Goal: Use online tool/utility: Utilize a website feature to perform a specific function

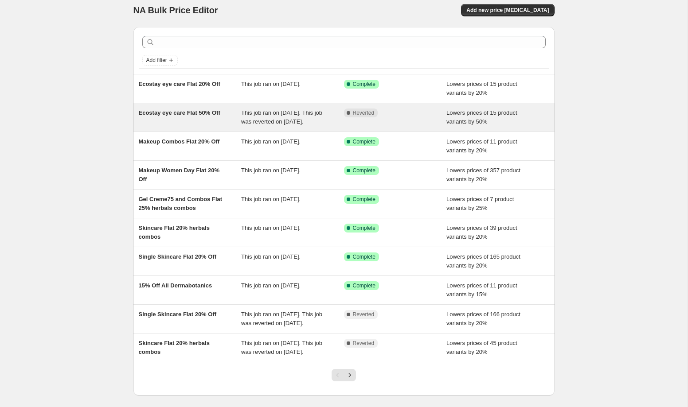
scroll to position [8, 0]
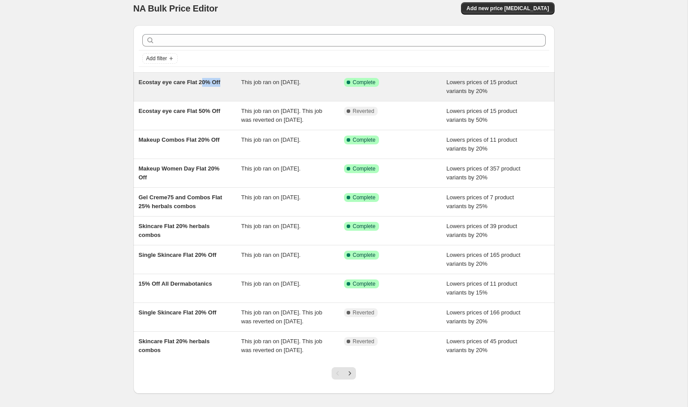
click at [204, 87] on div "Ecostay eye care Flat 20% Off" at bounding box center [190, 87] width 103 height 18
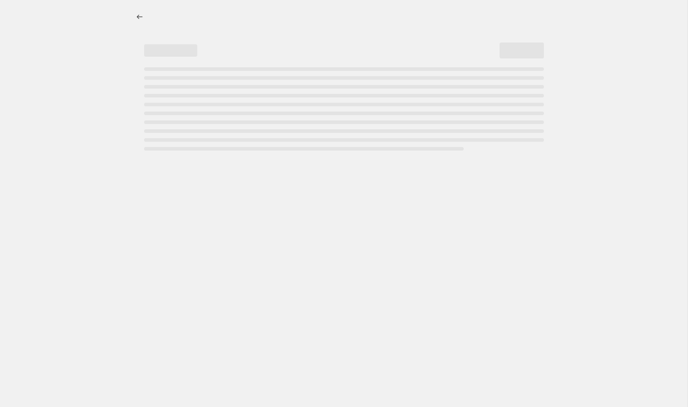
select select "percentage"
select select "collection"
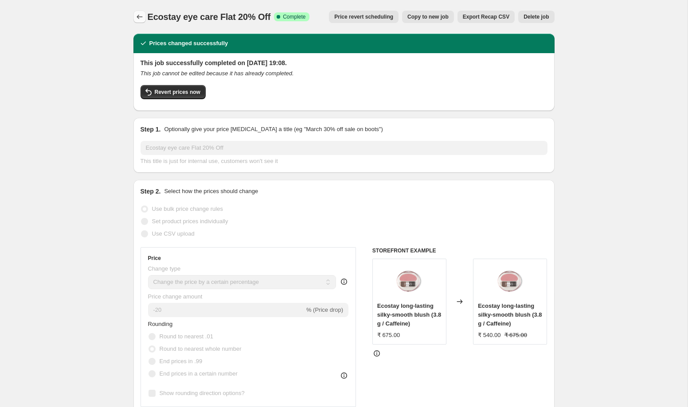
click at [140, 12] on icon "Price change jobs" at bounding box center [139, 16] width 9 height 9
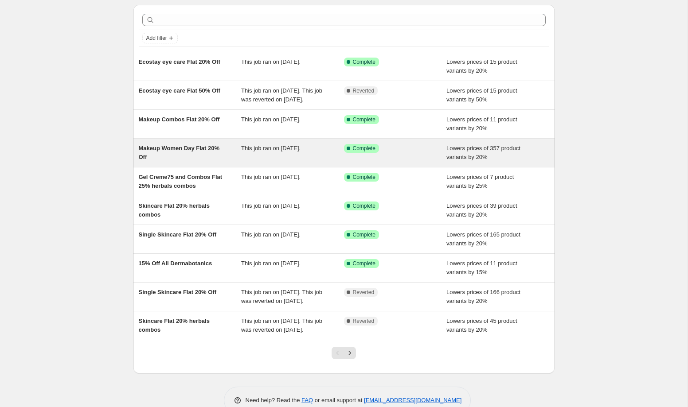
scroll to position [31, 0]
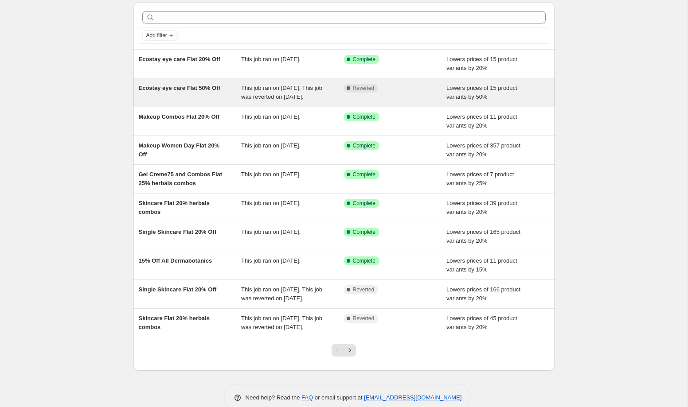
click at [288, 107] on div "Ecostay eye care Flat 50% Off This job ran on 12 August 2025. This job was reve…" at bounding box center [343, 92] width 421 height 28
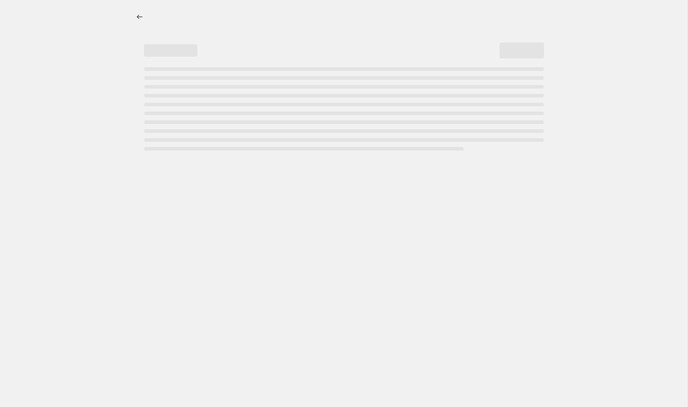
select select "percentage"
select select "collection"
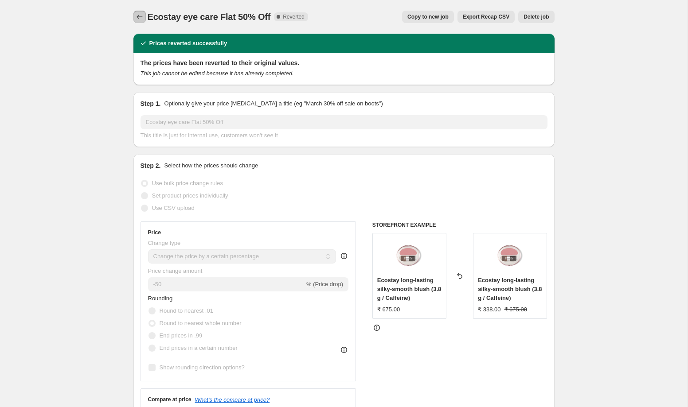
click at [139, 17] on icon "Price change jobs" at bounding box center [139, 16] width 9 height 9
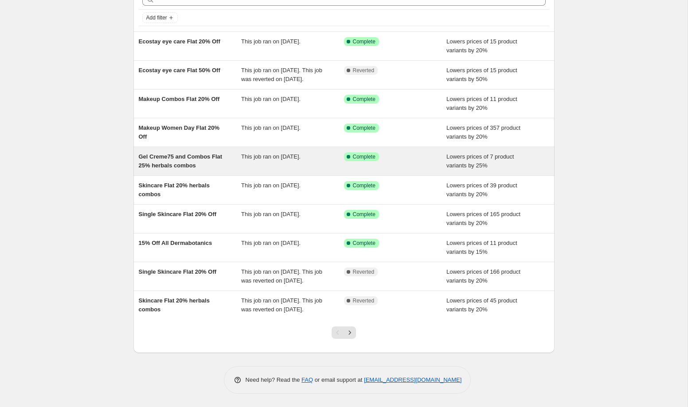
scroll to position [76, 0]
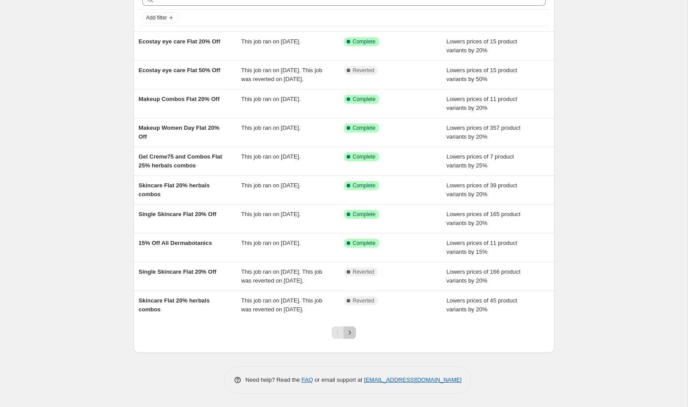
click at [350, 333] on icon "Next" at bounding box center [349, 333] width 9 height 9
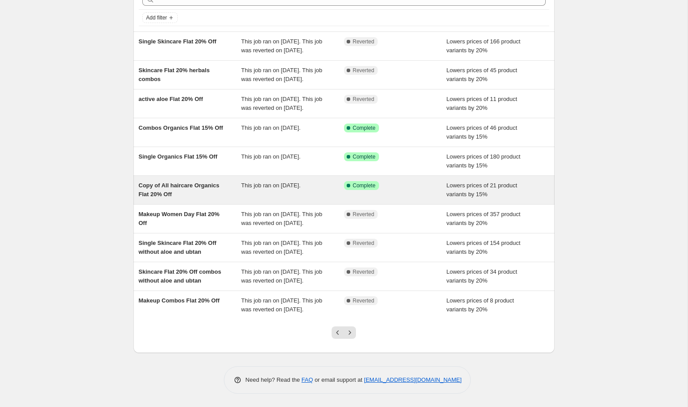
scroll to position [111, 0]
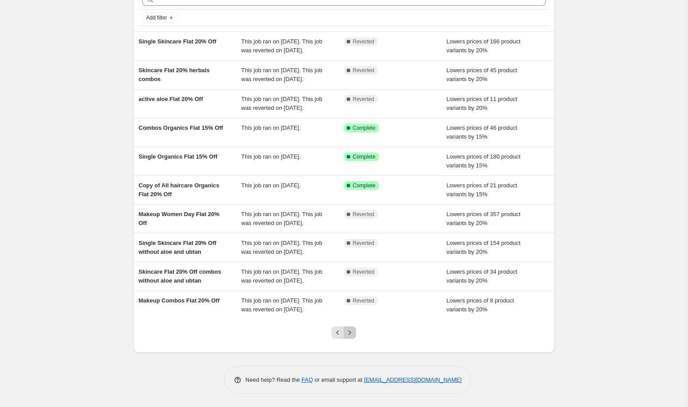
click at [355, 335] on button "Next" at bounding box center [350, 333] width 12 height 12
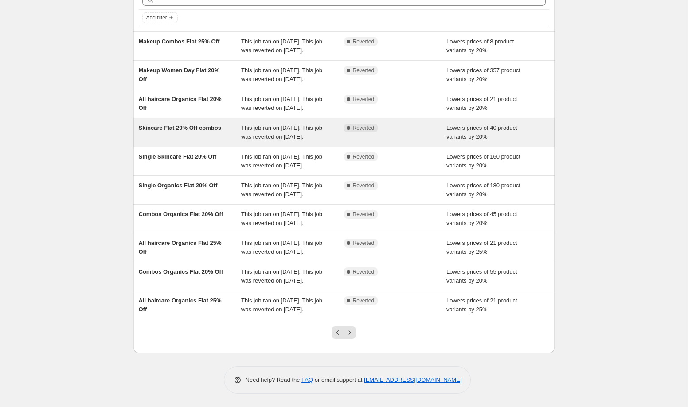
scroll to position [138, 0]
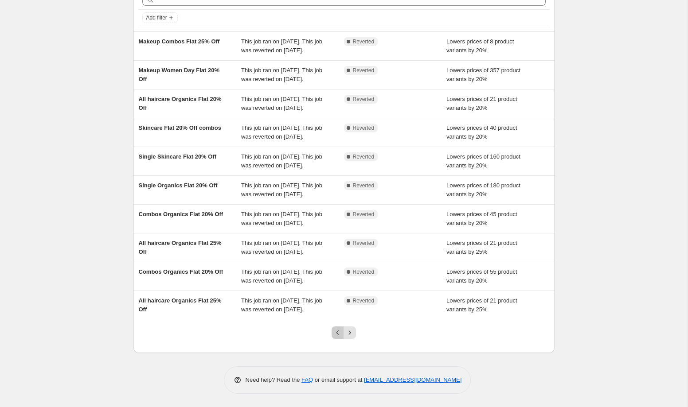
click at [338, 336] on icon "Previous" at bounding box center [337, 333] width 9 height 9
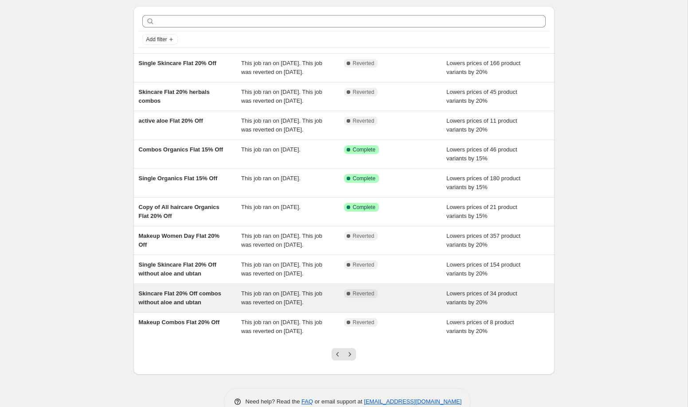
scroll to position [111, 0]
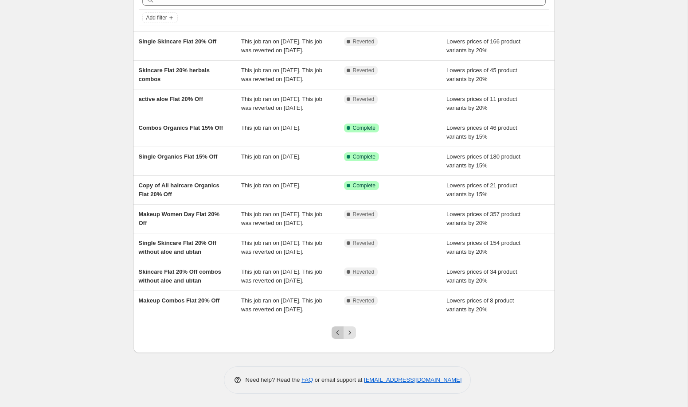
click at [335, 337] on icon "Previous" at bounding box center [337, 333] width 9 height 9
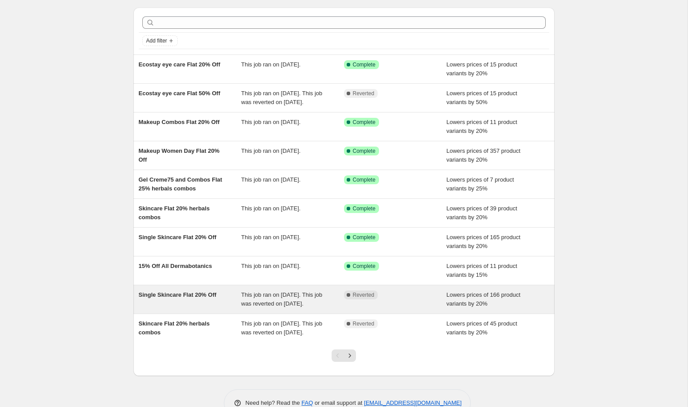
scroll to position [0, 0]
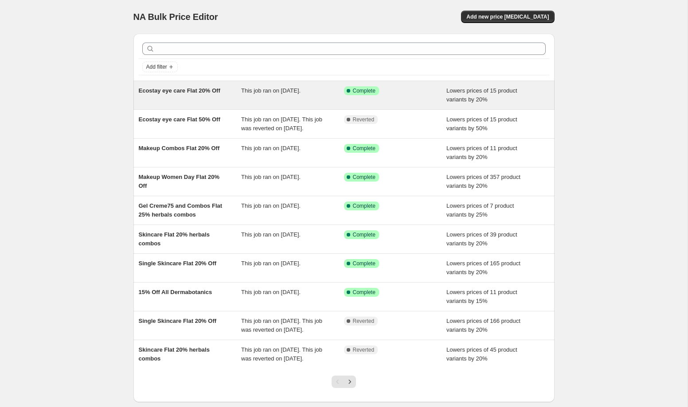
click at [220, 92] on span "Ecostay eye care Flat 20% Off" at bounding box center [180, 90] width 82 height 7
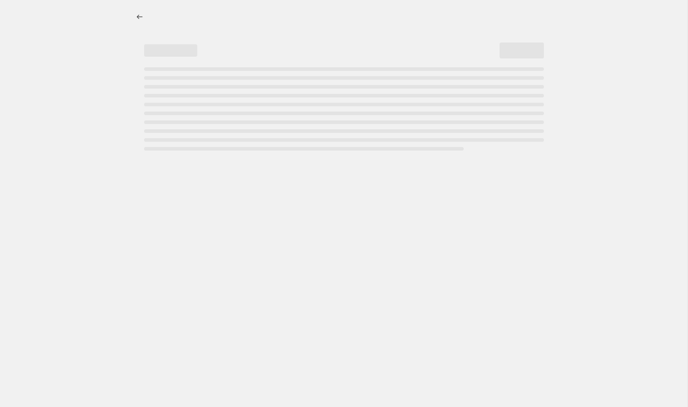
select select "percentage"
select select "collection"
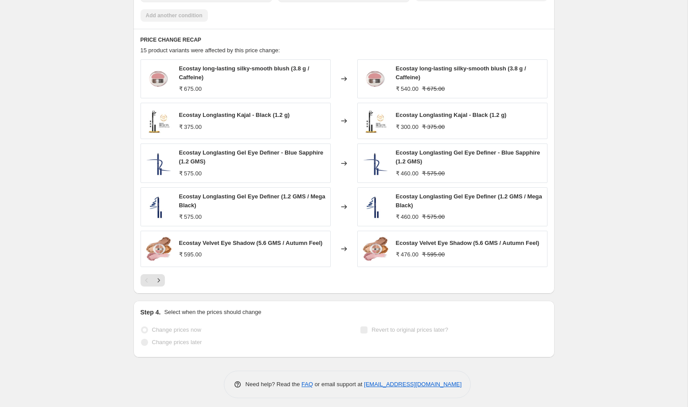
scroll to position [654, 0]
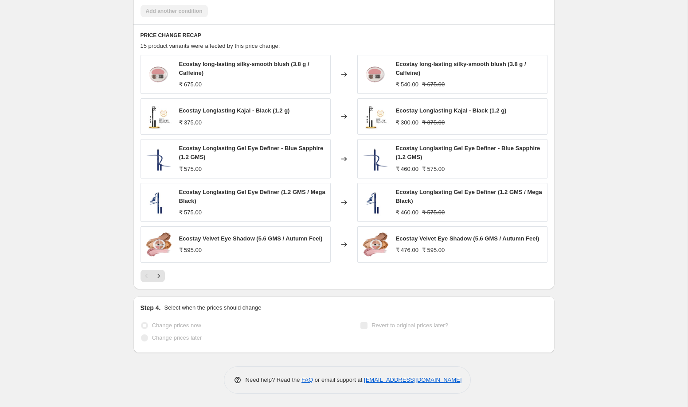
click at [161, 282] on div "PRICE CHANGE RECAP 15 product variants were affected by this price change: Ecos…" at bounding box center [343, 157] width 421 height 266
click at [161, 279] on icon "Next" at bounding box center [158, 276] width 9 height 9
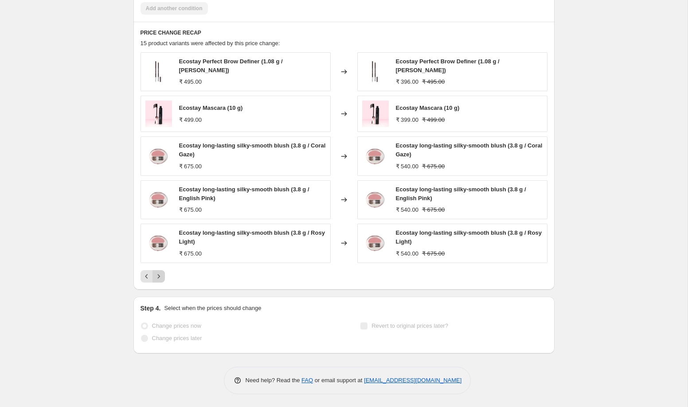
click at [163, 281] on button "Next" at bounding box center [159, 276] width 12 height 12
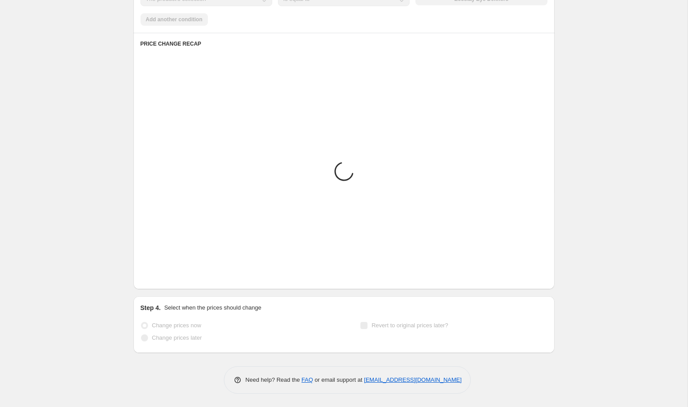
scroll to position [646, 0]
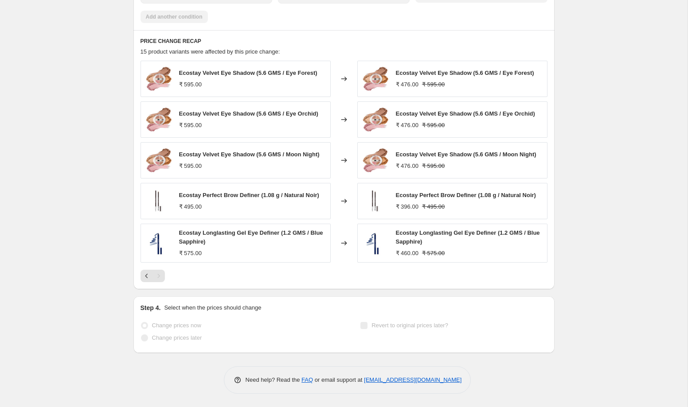
click at [161, 277] on div "Pagination" at bounding box center [159, 276] width 12 height 12
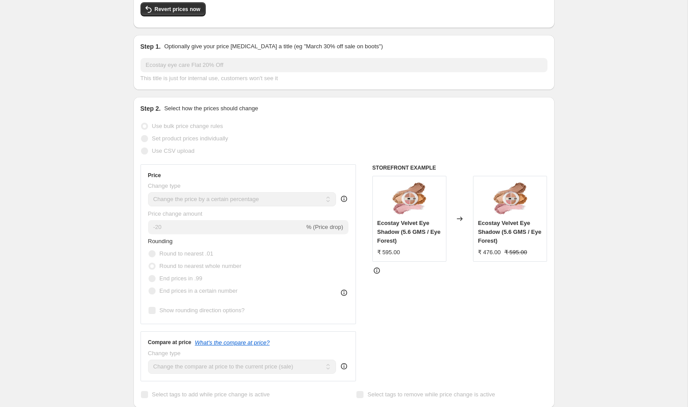
scroll to position [0, 0]
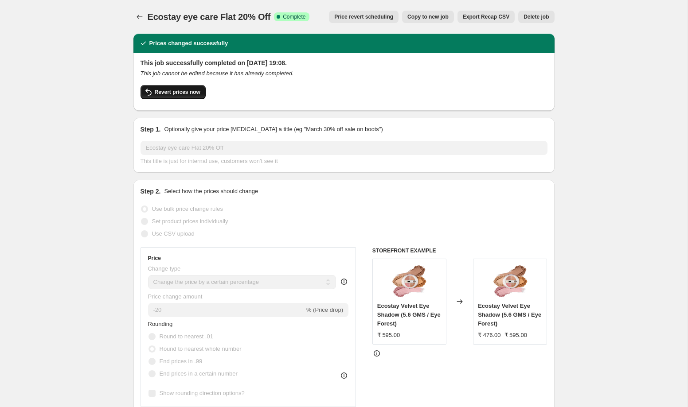
click at [166, 97] on button "Revert prices now" at bounding box center [173, 92] width 65 height 14
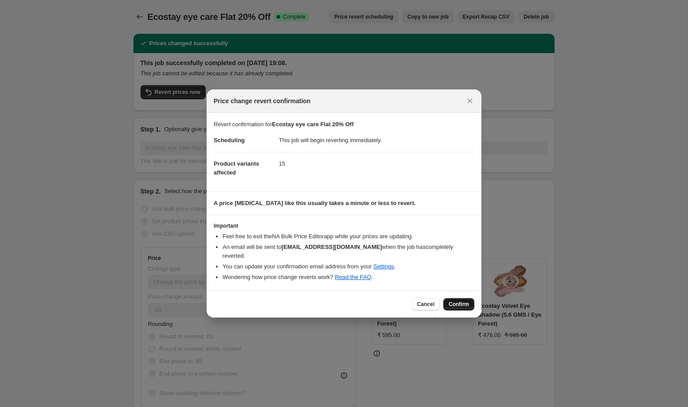
click at [458, 301] on span "Confirm" at bounding box center [459, 304] width 20 height 7
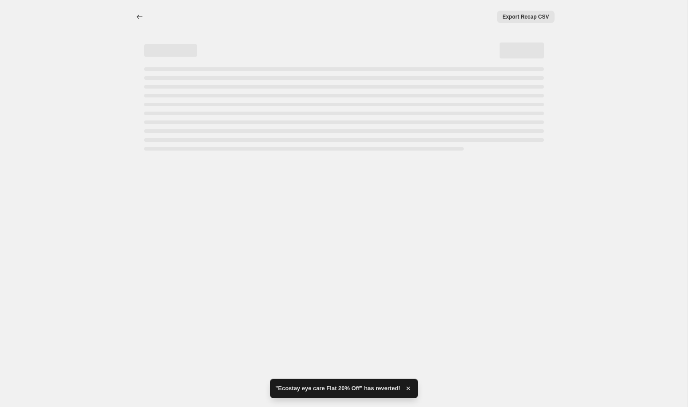
select select "percentage"
select select "collection"
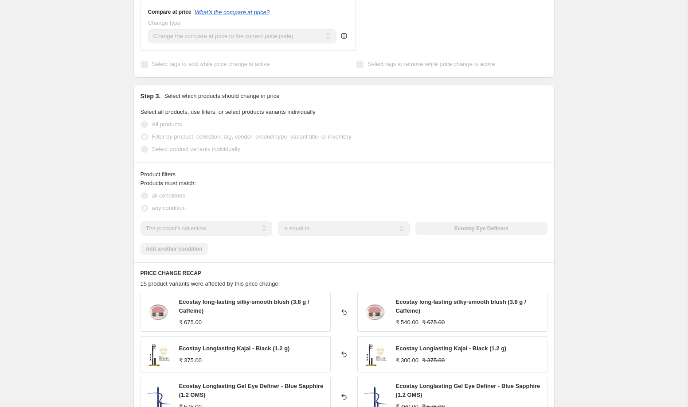
scroll to position [408, 0]
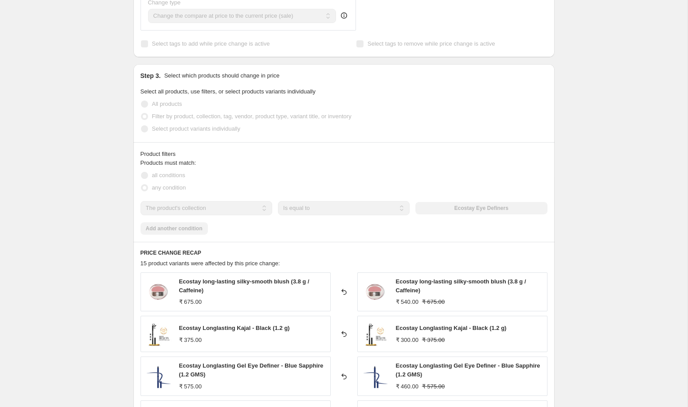
click at [489, 208] on div "The product The product's collection The product's tag The product's vendor The…" at bounding box center [344, 208] width 407 height 14
click at [485, 211] on div "The product The product's collection The product's tag The product's vendor The…" at bounding box center [344, 208] width 407 height 14
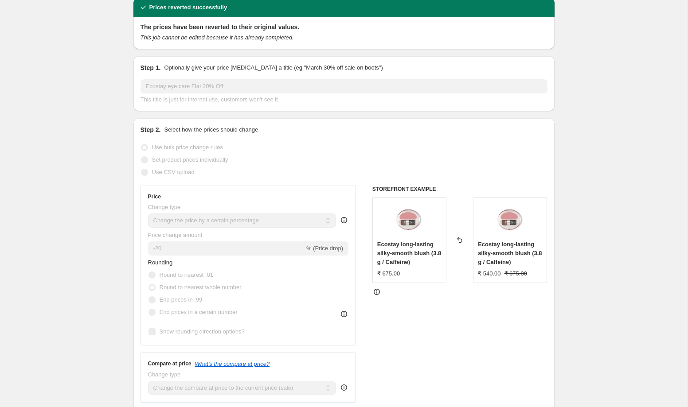
scroll to position [0, 0]
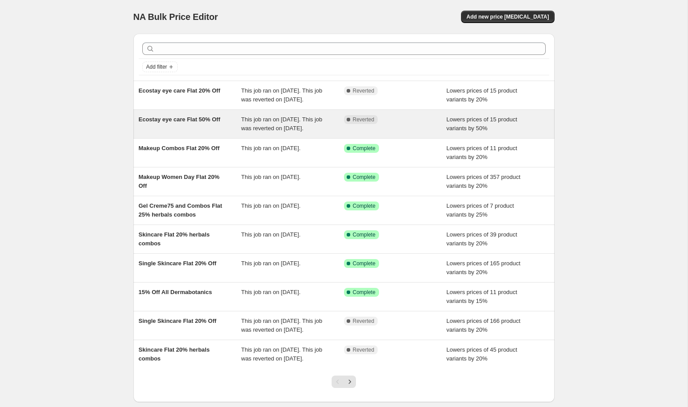
click at [224, 138] on div "Ecostay eye care Flat 50% Off This job ran on [DATE]. This job was reverted on …" at bounding box center [343, 124] width 421 height 28
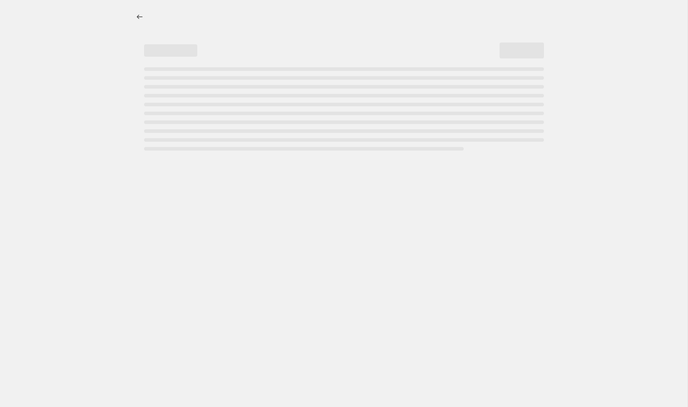
select select "percentage"
select select "collection"
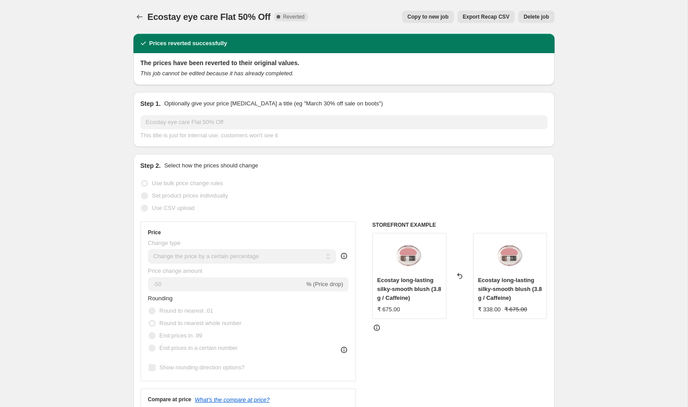
click at [435, 20] on button "Copy to new job" at bounding box center [428, 17] width 52 height 12
select select "percentage"
select select "collection"
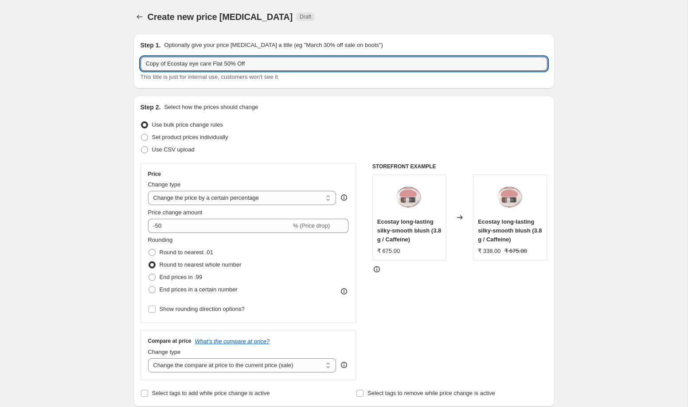
drag, startPoint x: 167, startPoint y: 65, endPoint x: 139, endPoint y: 64, distance: 27.9
click at [139, 64] on div "Step 1. Optionally give your price change job a title (eg "March 30% off sale o…" at bounding box center [343, 61] width 421 height 55
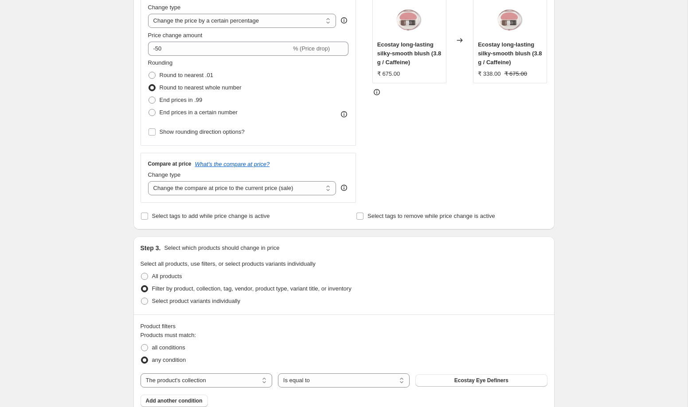
scroll to position [205, 0]
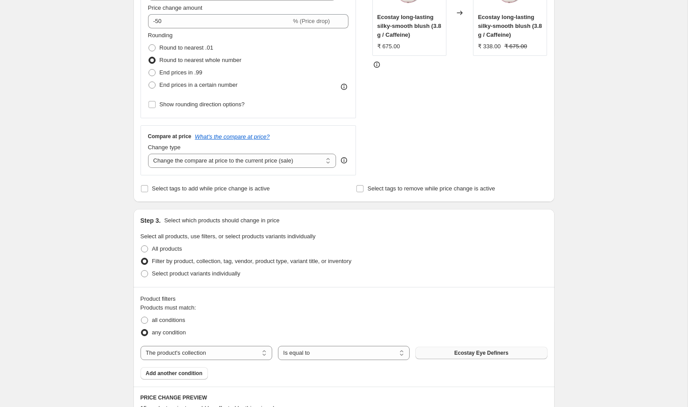
click at [469, 349] on button "Ecostay Eye Definers" at bounding box center [481, 353] width 132 height 12
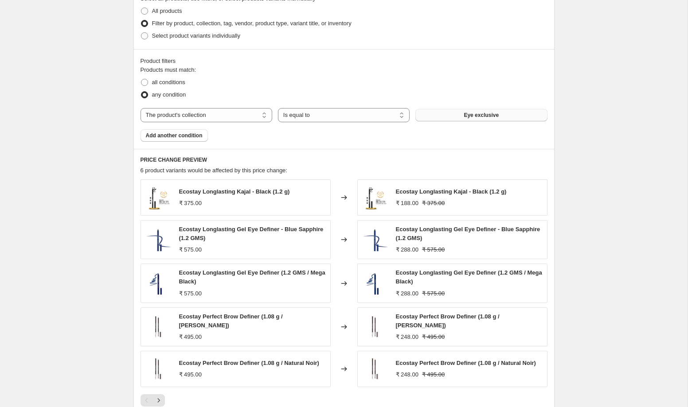
scroll to position [587, 0]
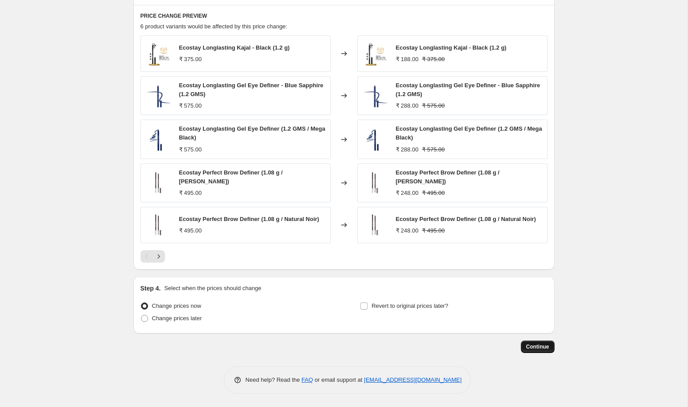
click at [533, 348] on span "Continue" at bounding box center [537, 347] width 23 height 7
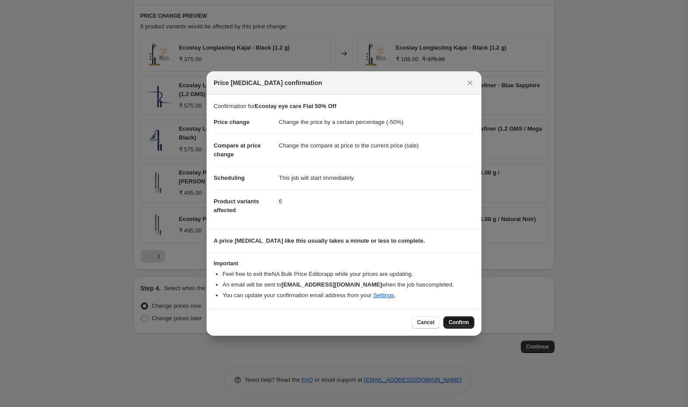
click at [454, 322] on span "Confirm" at bounding box center [459, 322] width 20 height 7
type input "Ecostay eye care Flat 50% Off"
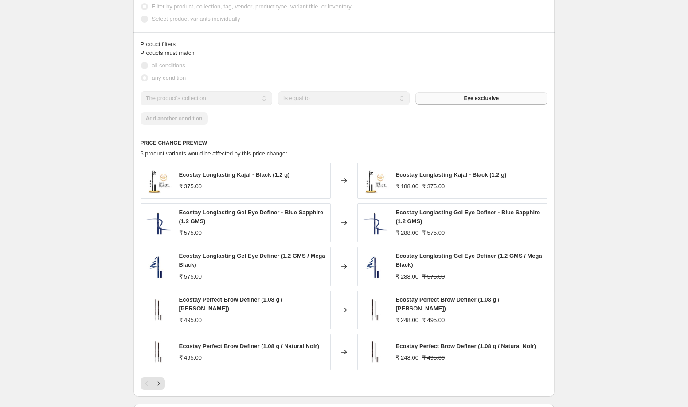
scroll to position [445, 0]
